Goal: Task Accomplishment & Management: Manage account settings

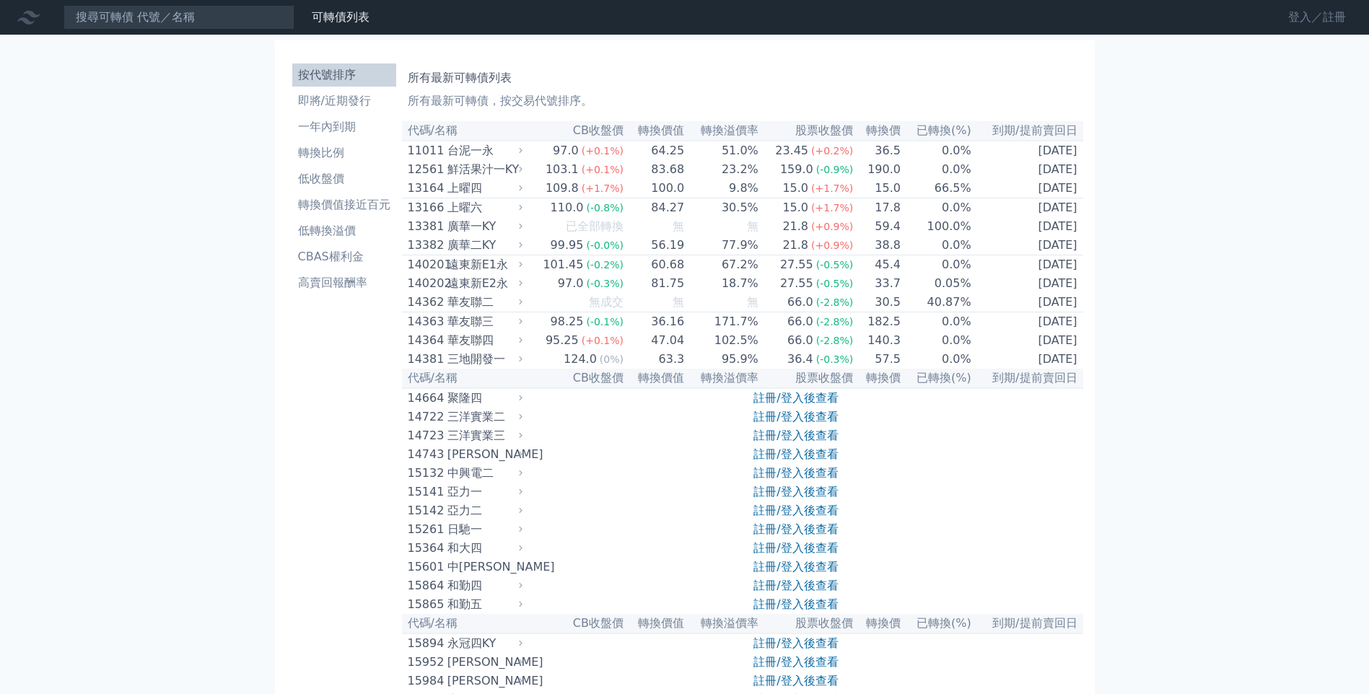
click at [1307, 14] on link "登入／註冊" at bounding box center [1316, 17] width 81 height 23
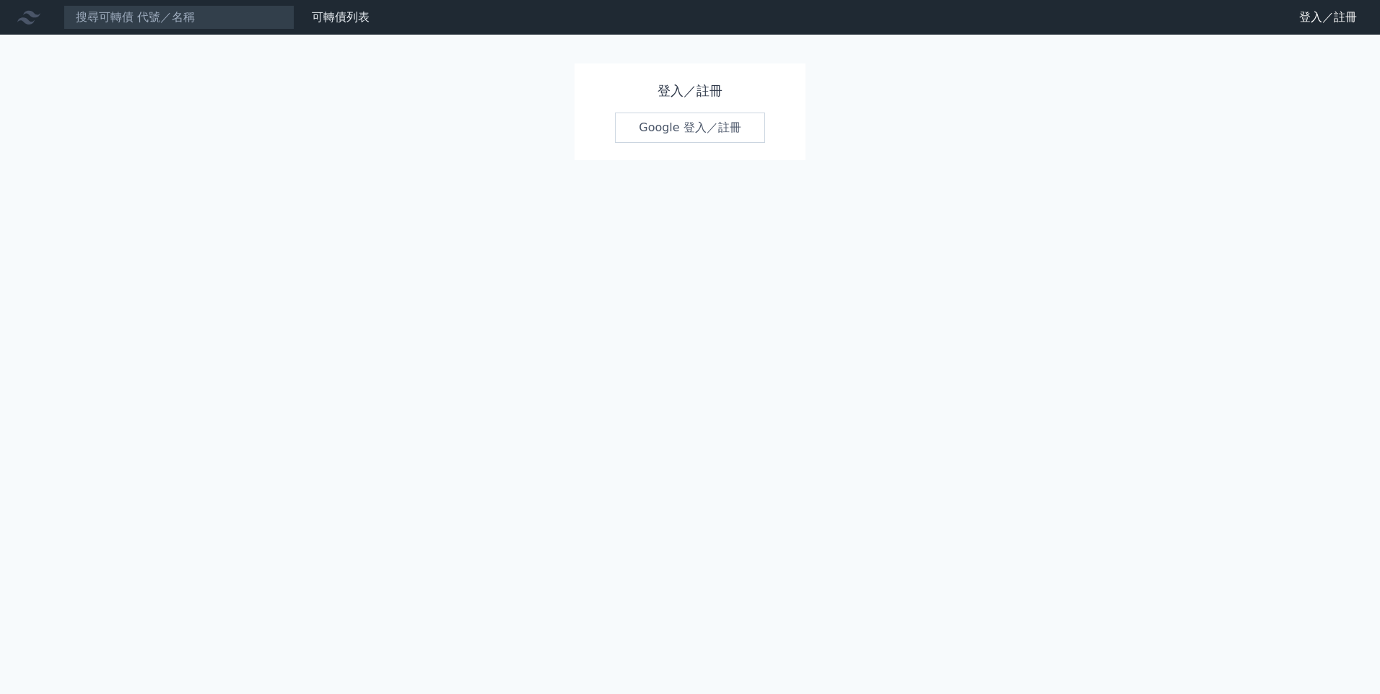
click at [693, 128] on link "Google 登入／註冊" at bounding box center [690, 128] width 150 height 30
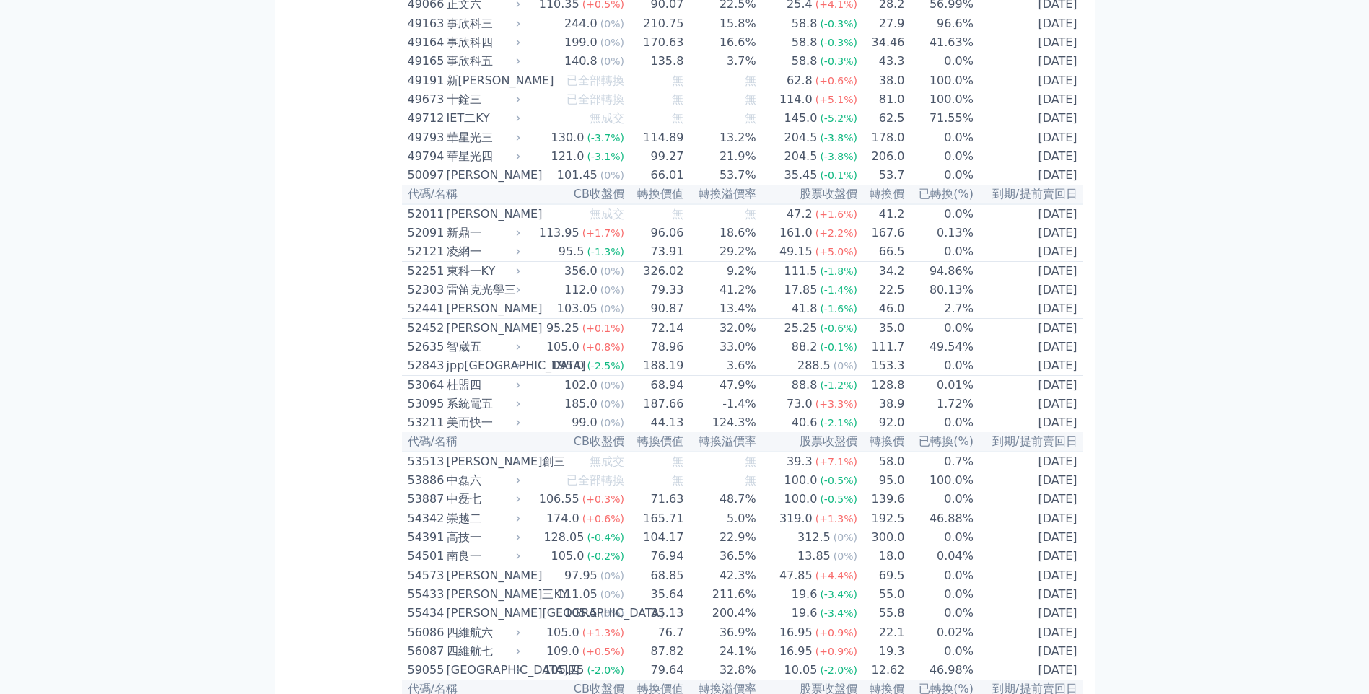
scroll to position [4402, 0]
